Goal: Register for event/course

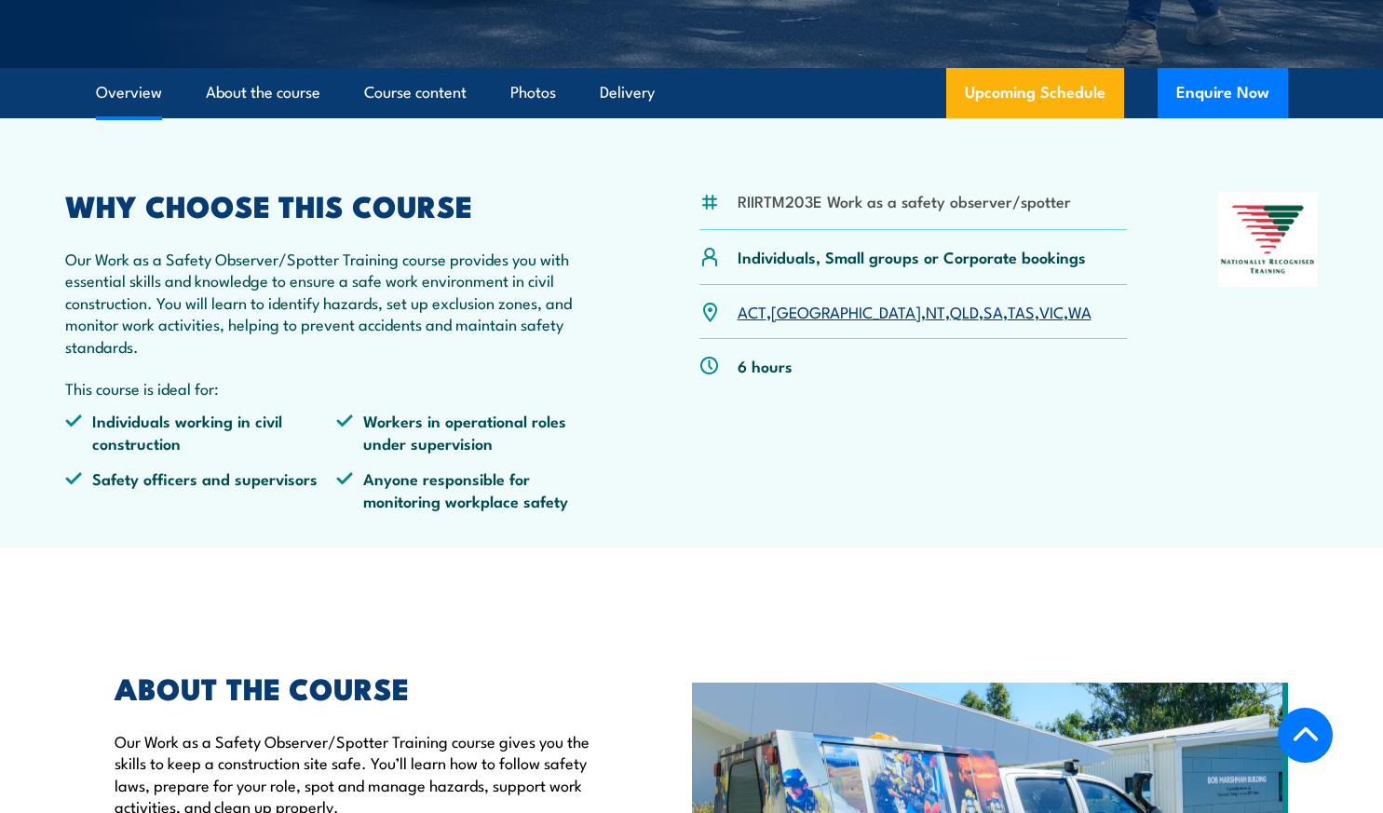
click at [1068, 319] on link "WA" at bounding box center [1079, 311] width 23 height 22
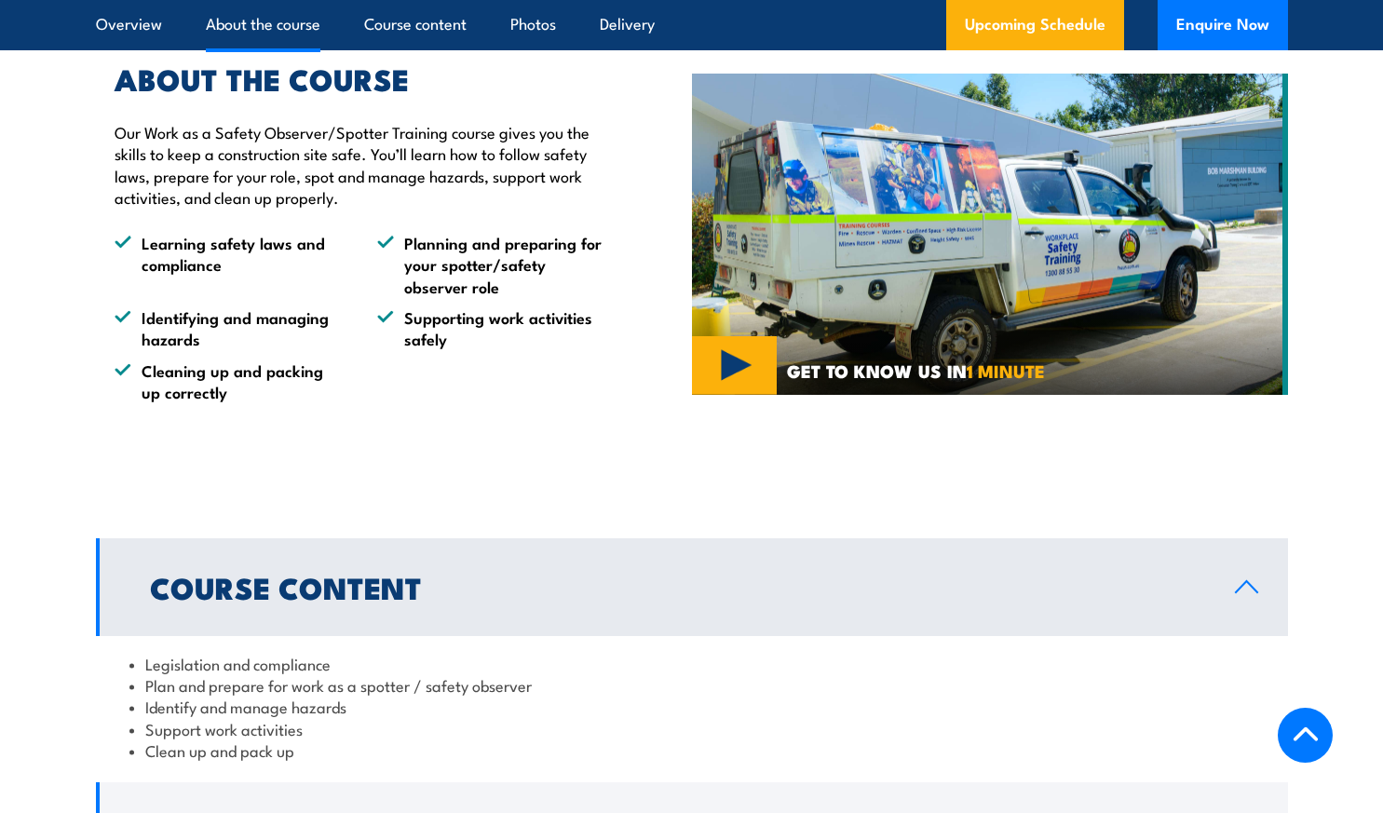
scroll to position [1583, 0]
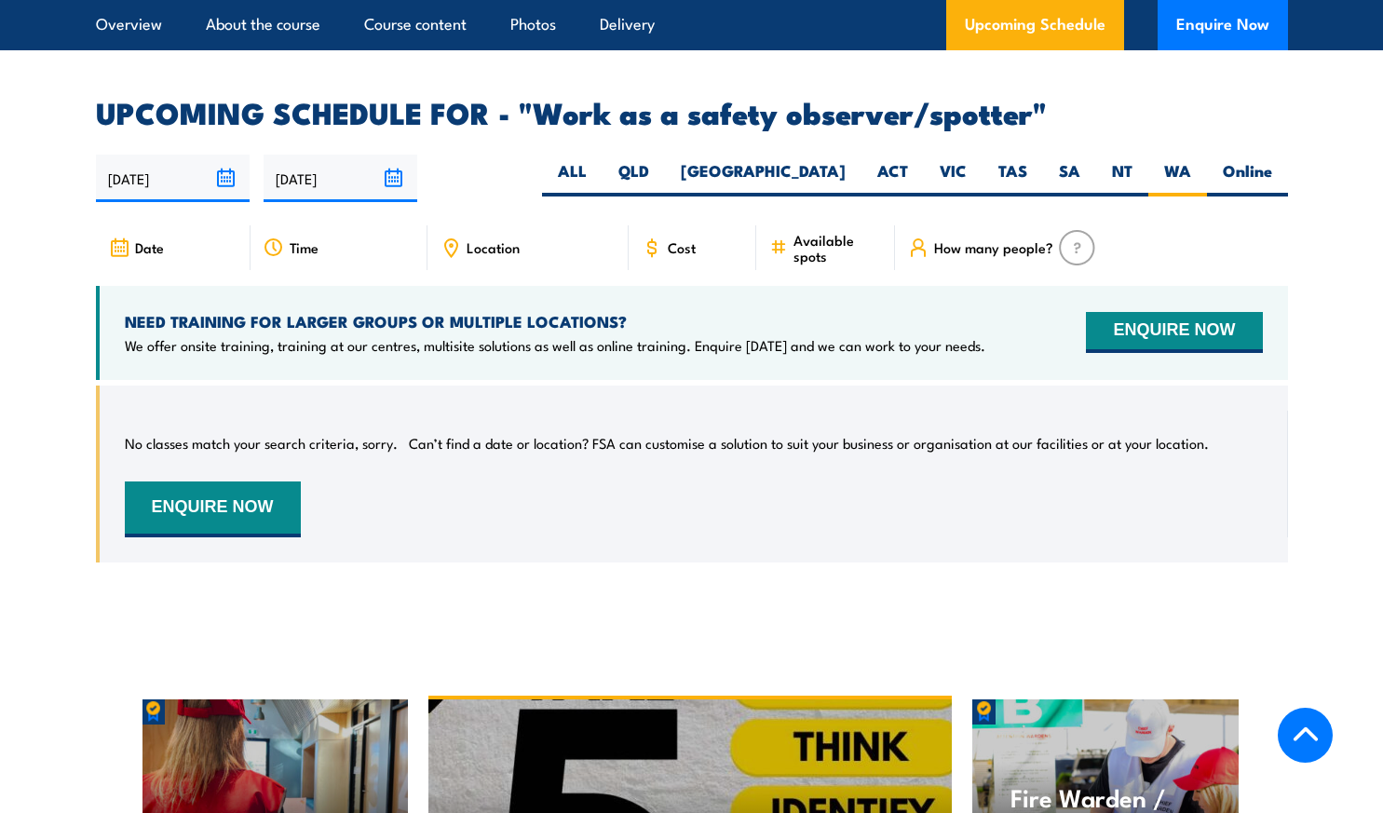
scroll to position [2761, 0]
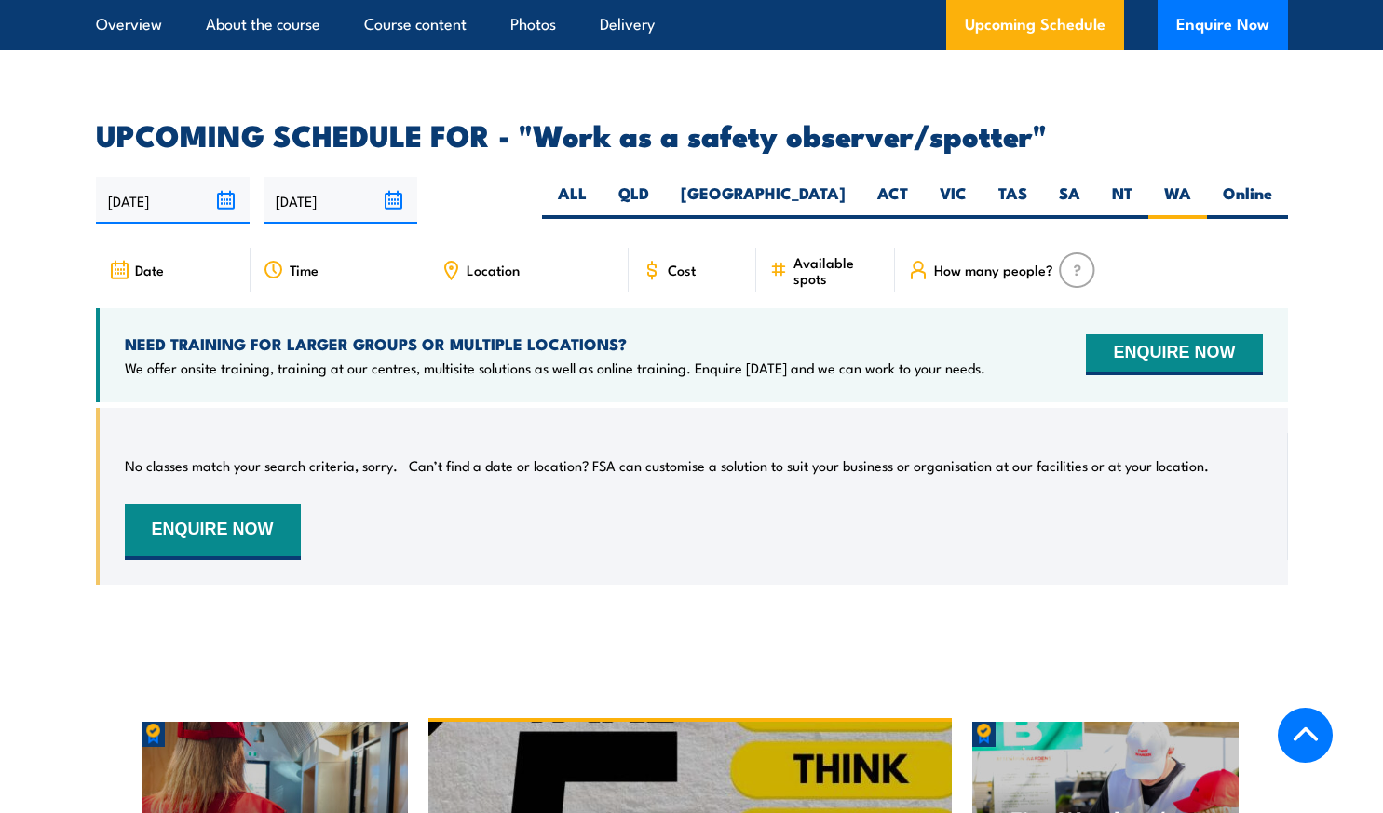
click at [664, 248] on div "Cost" at bounding box center [693, 270] width 129 height 45
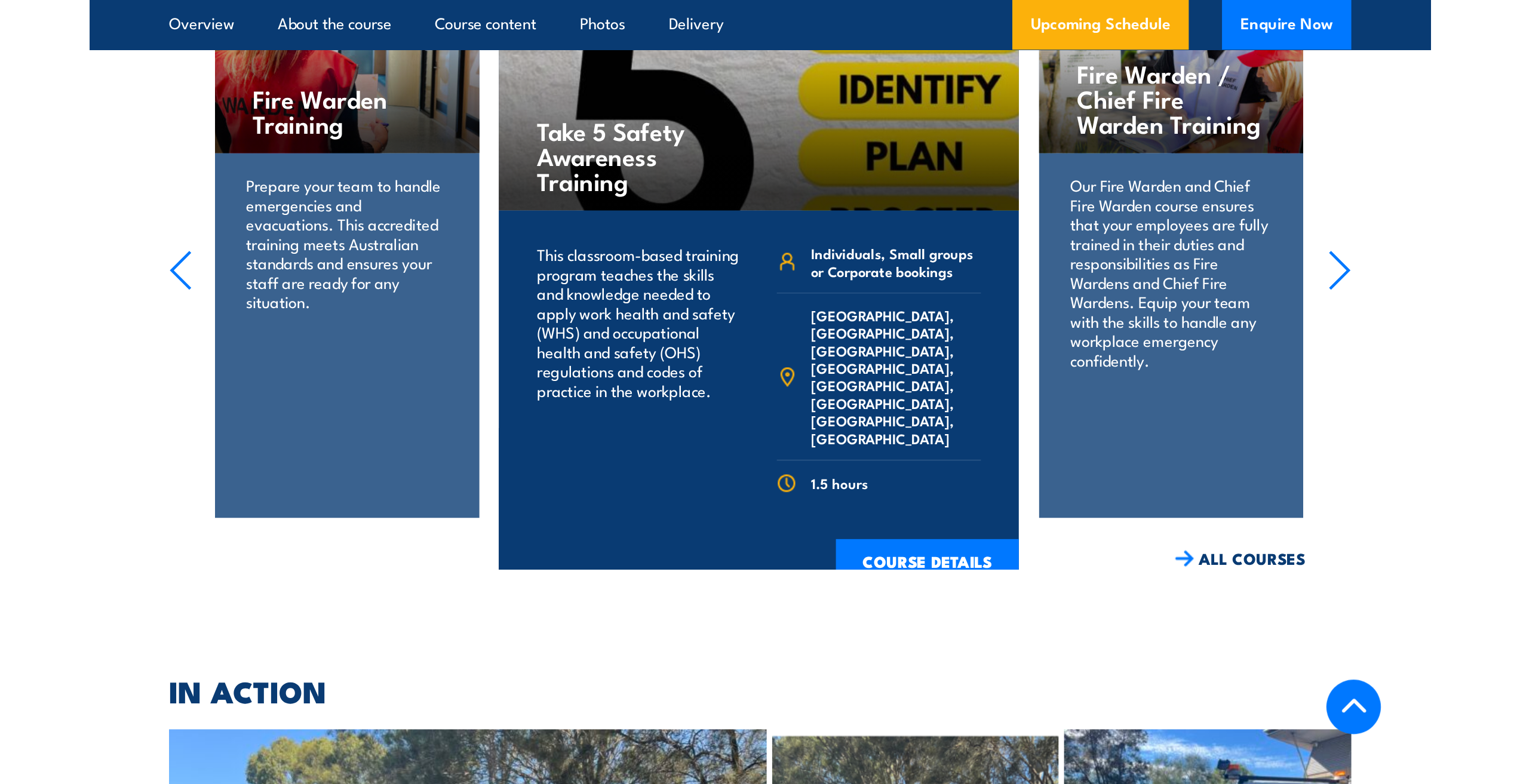
scroll to position [2248, 0]
